Goal: Transaction & Acquisition: Book appointment/travel/reservation

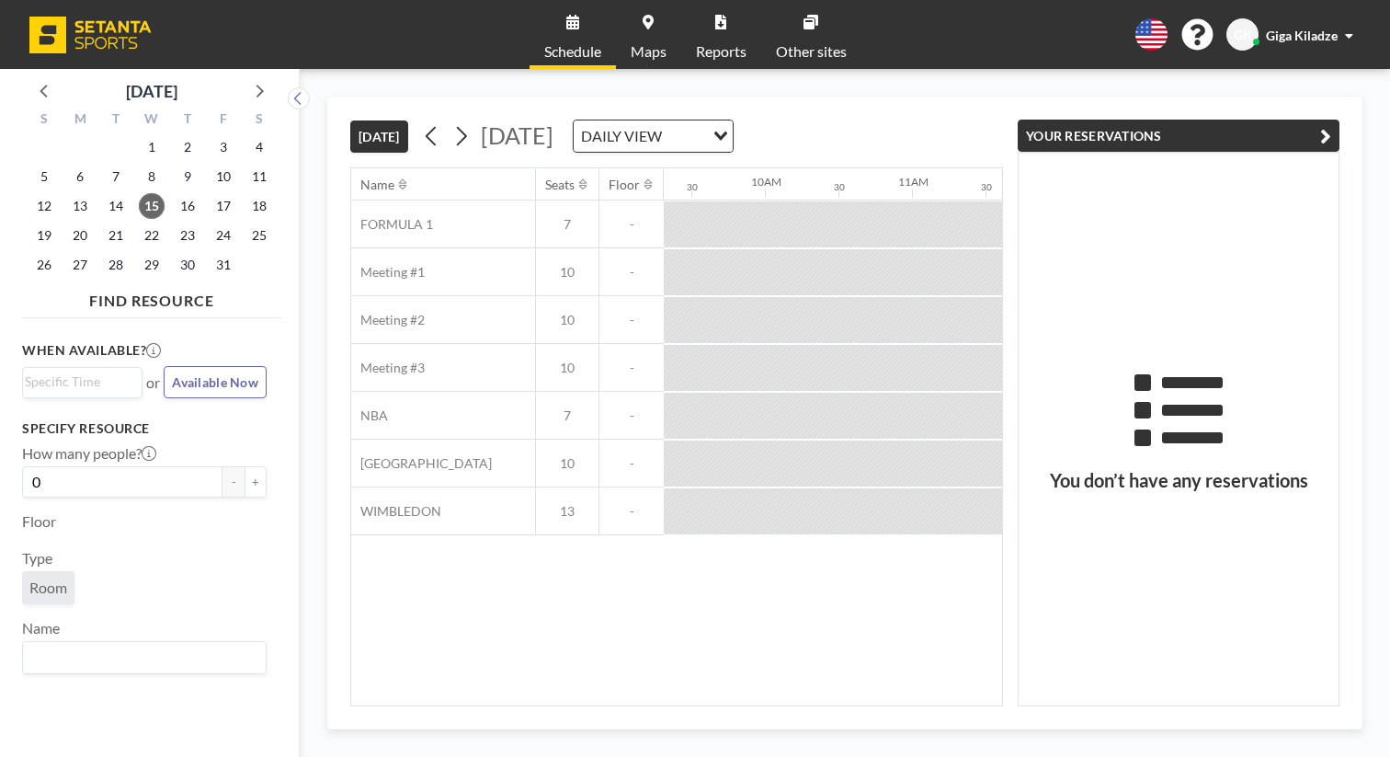
scroll to position [0, 1375]
click at [645, 474] on div "Name Seats Floor 12AM 30 1AM 30 2AM 30 3AM 30 4AM 30 5AM 30 6AM 30 7AM 30 8AM 3…" at bounding box center [676, 436] width 651 height 537
click at [1202, 297] on div at bounding box center [1239, 320] width 74 height 46
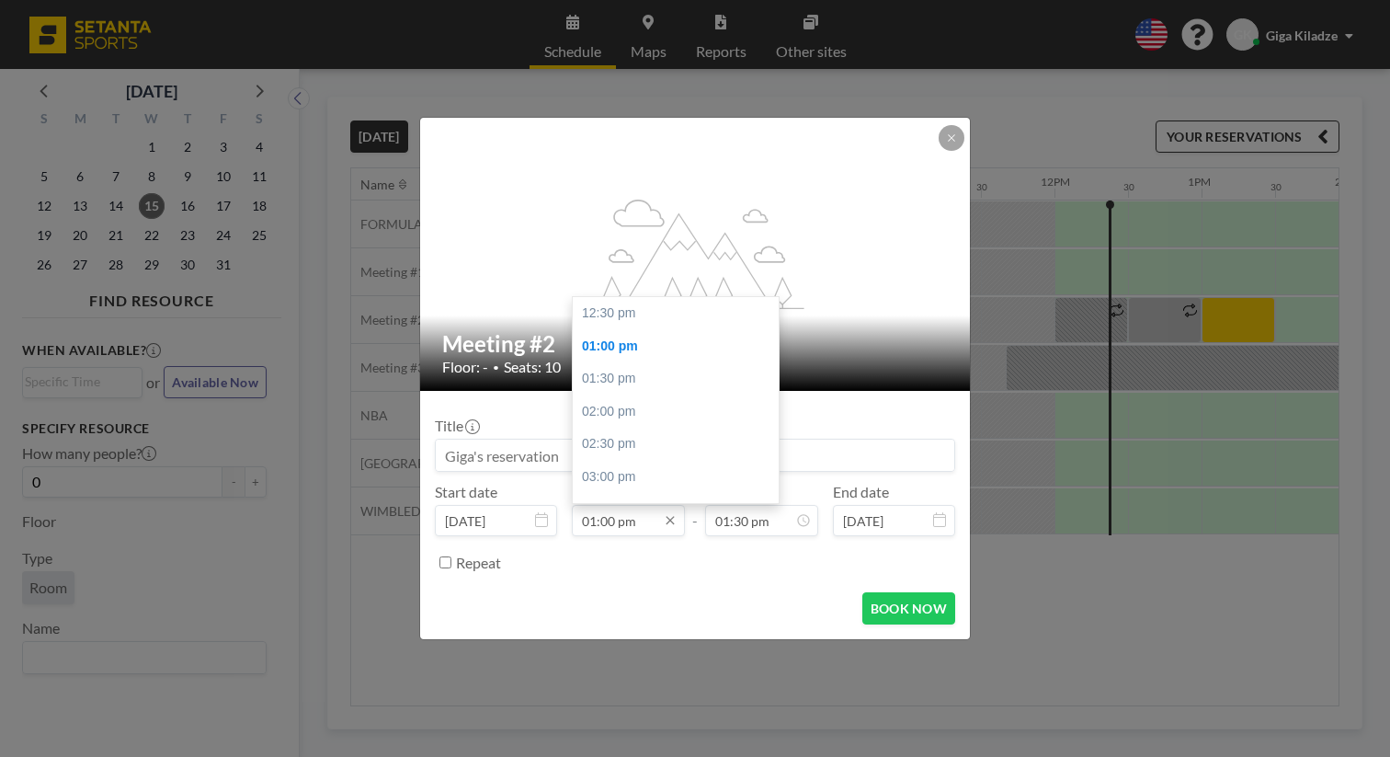
scroll to position [29, 0]
click at [613, 505] on input "01:00 pm" at bounding box center [628, 520] width 113 height 31
type input "02:00 pm"
click at [721, 505] on input "02:30 pm" at bounding box center [761, 520] width 113 height 31
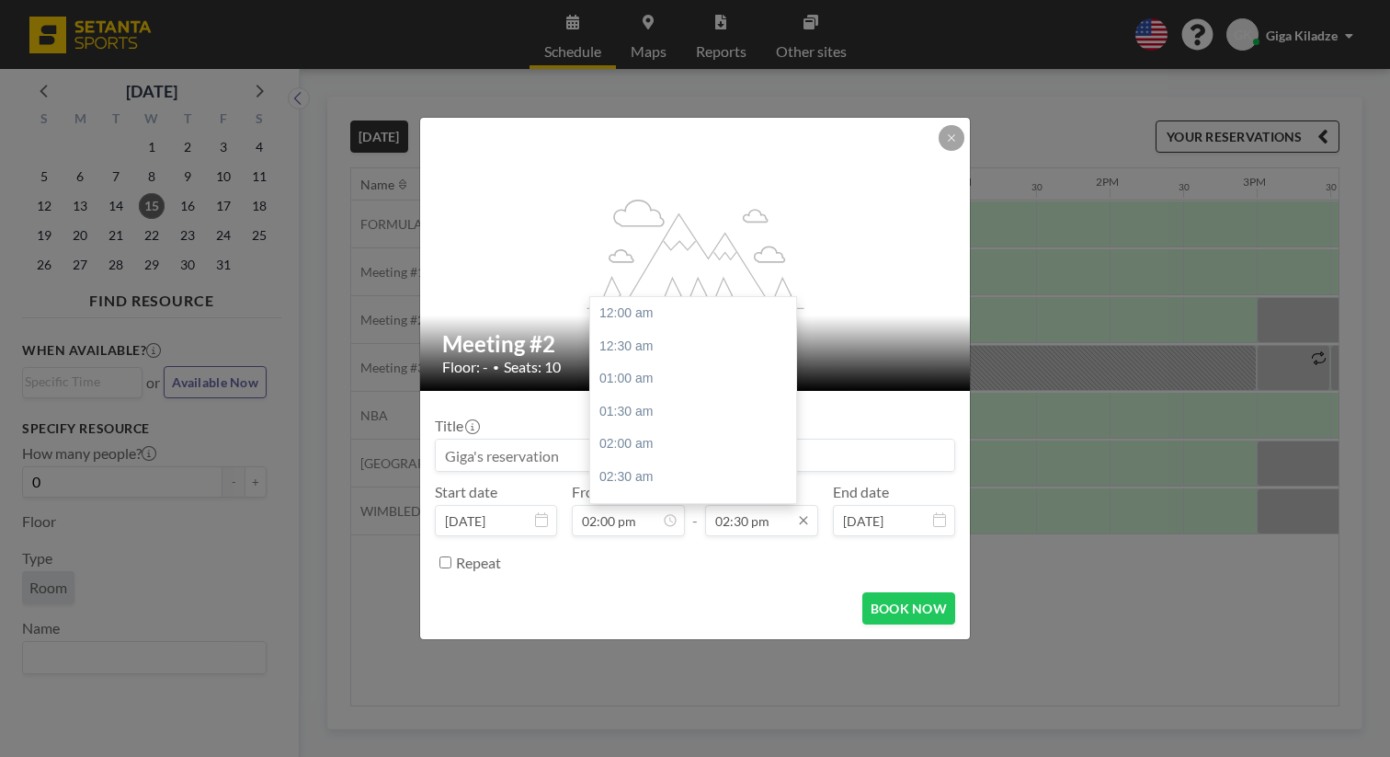
scroll to position [851, 0]
click at [736, 505] on input "02:30 pm" at bounding box center [761, 520] width 113 height 31
click at [731, 505] on input "02:30 pm" at bounding box center [761, 520] width 113 height 31
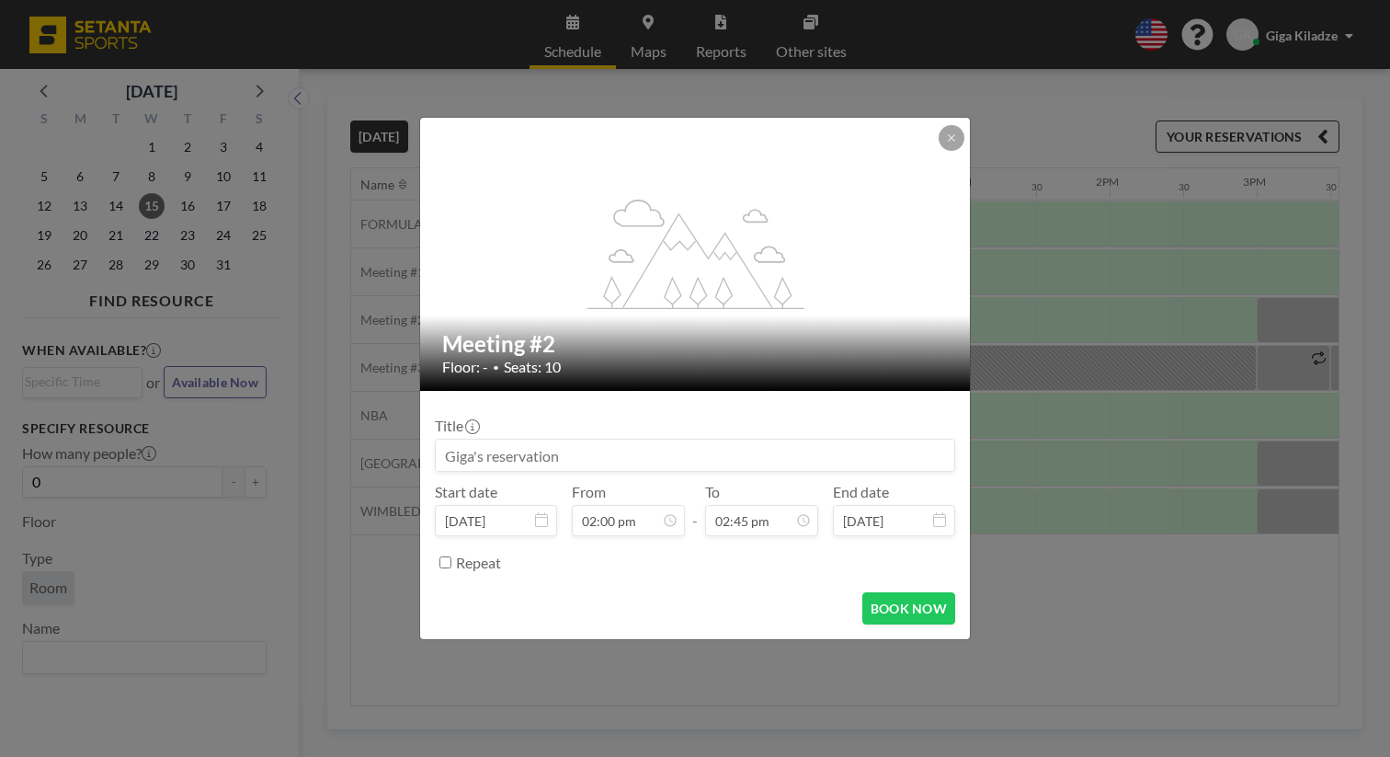
type input "02:45 pm"
click at [800, 592] on div "BOOK NOW" at bounding box center [695, 608] width 520 height 32
click at [884, 592] on button "BOOK NOW" at bounding box center [908, 608] width 93 height 32
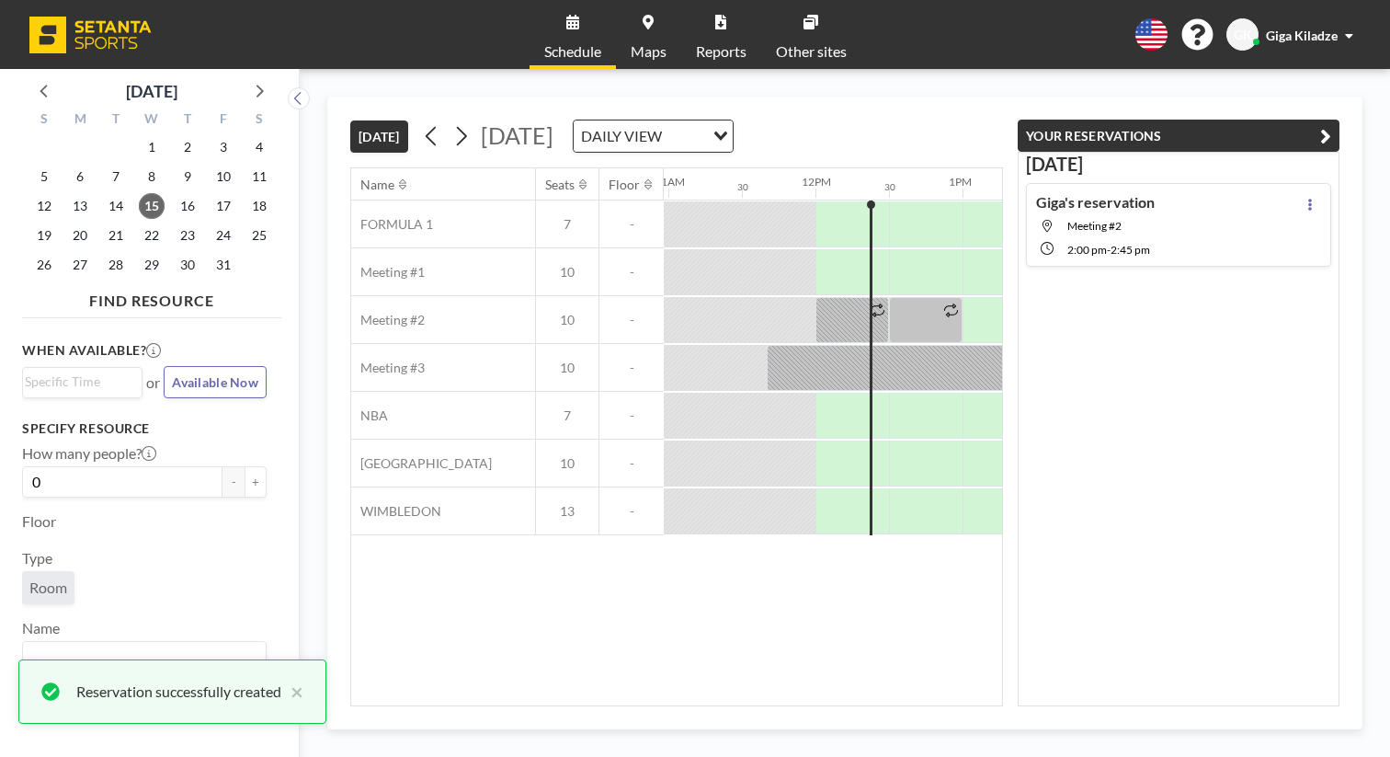
click at [754, 491] on div "Name Seats Floor 12AM 30 1AM 30 2AM 30 3AM 30 4AM 30 5AM 30 6AM 30 7AM 30 8AM 3…" at bounding box center [676, 436] width 651 height 537
click at [800, 601] on div "Name Seats Floor 12AM 30 1AM 30 2AM 30 3AM 30 4AM 30 5AM 30 6AM 30 7AM 30 8AM 3…" at bounding box center [676, 436] width 651 height 537
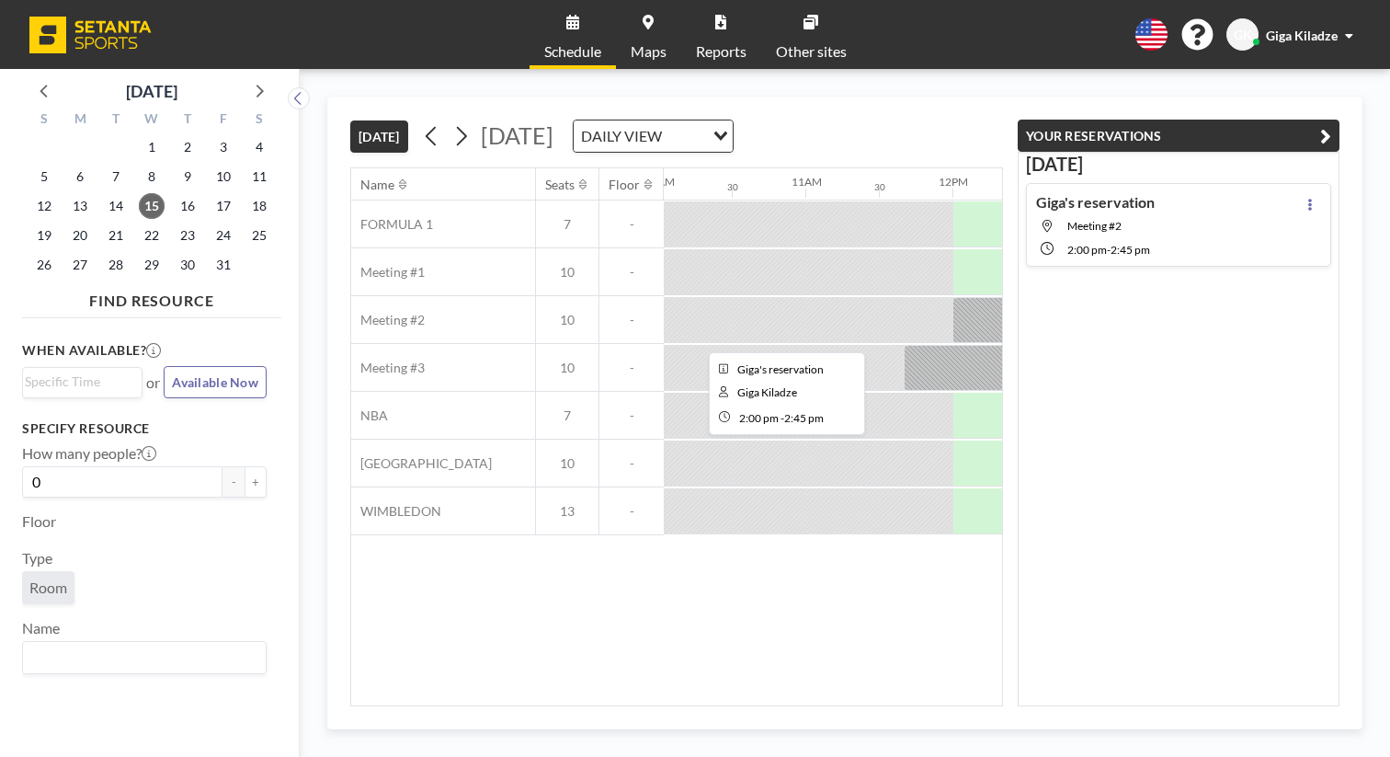
scroll to position [0, 1472]
